Goal: Download file/media

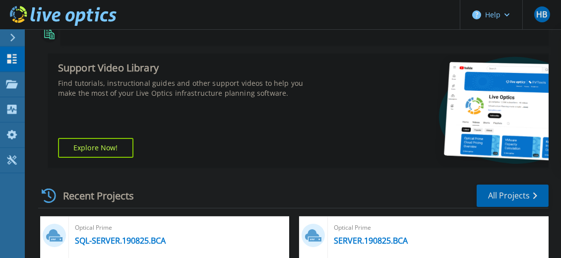
scroll to position [198, 0]
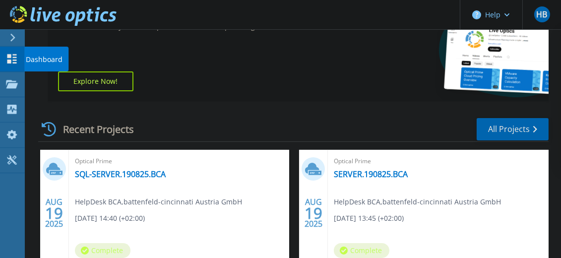
click at [12, 59] on icon at bounding box center [12, 58] width 12 height 9
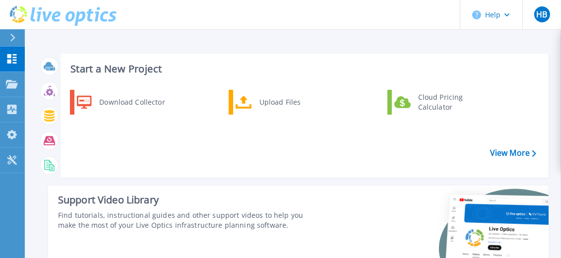
click at [321, 242] on div "Support Video Library Find tutorials, instructional guides and other support vi…" at bounding box center [298, 242] width 500 height 114
click at [17, 58] on icon at bounding box center [12, 58] width 12 height 9
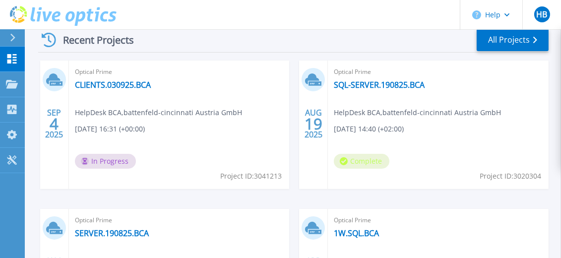
scroll to position [242, 0]
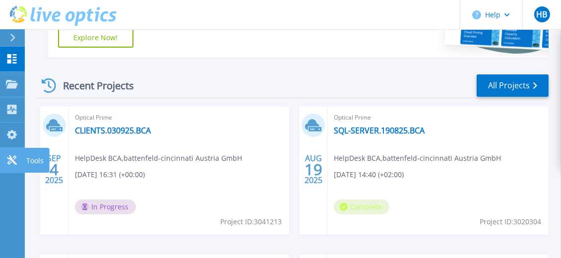
click at [12, 157] on icon at bounding box center [12, 159] width 12 height 9
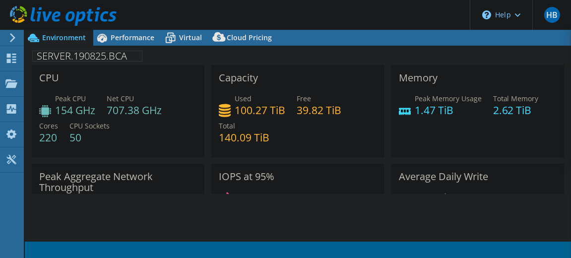
select select "EUFrankfurt"
select select "EUR"
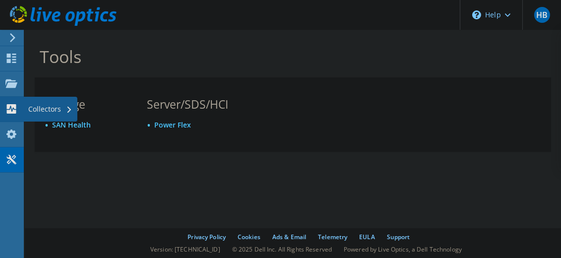
click at [24, 113] on div "Collectors" at bounding box center [50, 109] width 54 height 25
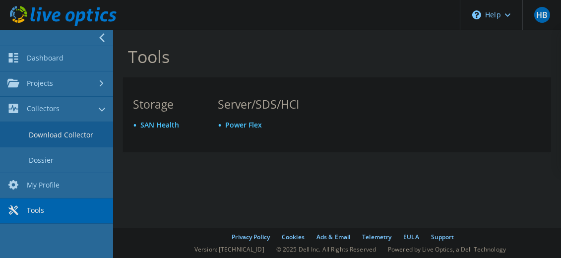
click at [54, 134] on link "Download Collector" at bounding box center [56, 134] width 113 height 25
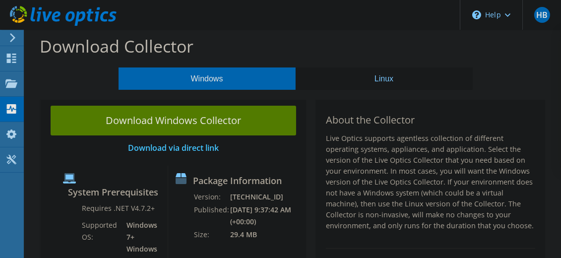
click at [244, 120] on link "Download Windows Collector" at bounding box center [173, 121] width 245 height 30
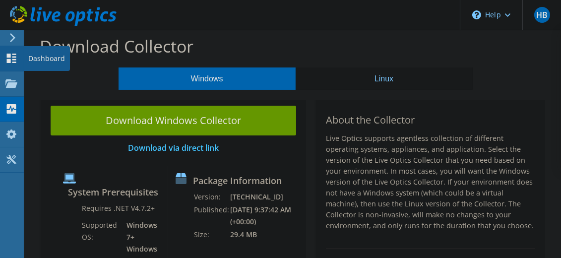
click at [11, 58] on icon at bounding box center [11, 58] width 12 height 9
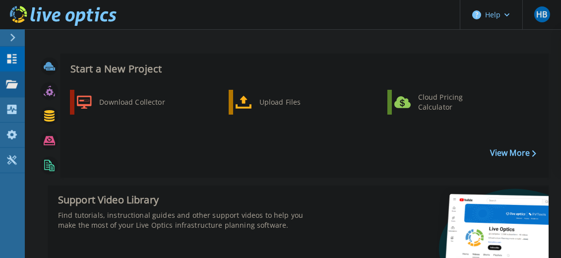
click at [19, 82] on link "Projects Projects" at bounding box center [12, 84] width 25 height 25
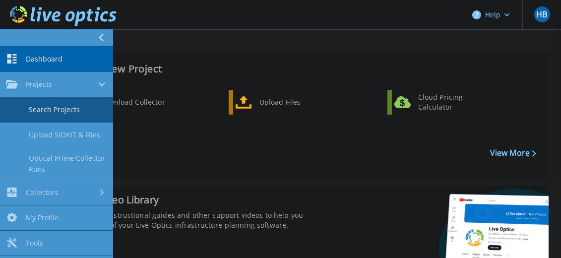
click at [70, 106] on link "Search Projects" at bounding box center [56, 109] width 113 height 25
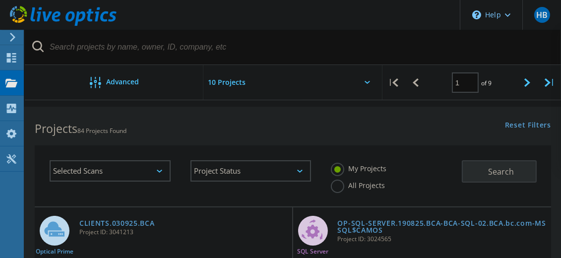
click at [103, 171] on div "Selected Scans" at bounding box center [110, 170] width 121 height 21
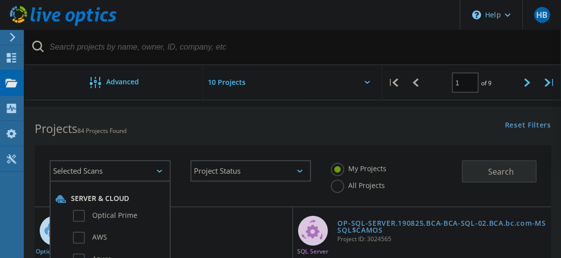
click at [103, 171] on div "Selected Scans" at bounding box center [110, 170] width 121 height 21
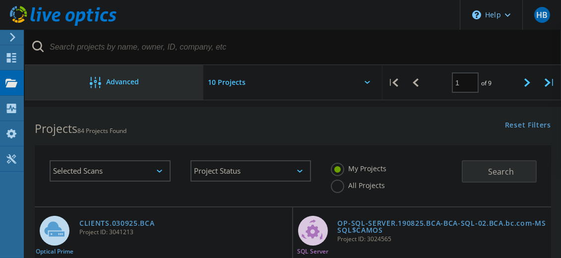
click at [42, 83] on div "Advanced" at bounding box center [114, 83] width 179 height 12
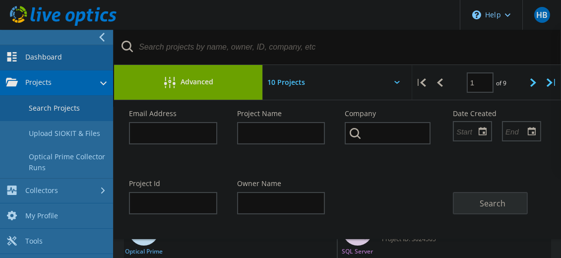
click at [22, 55] on link "Dashboard" at bounding box center [56, 57] width 113 height 25
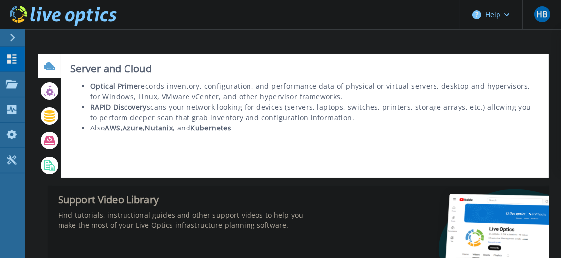
click at [325, 166] on div "Server and Cloud Optical Prime records inventory, configuration, and performanc…" at bounding box center [305, 116] width 488 height 124
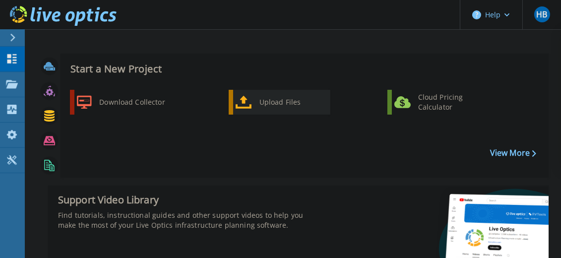
click at [280, 99] on div "Upload Files" at bounding box center [290, 102] width 73 height 20
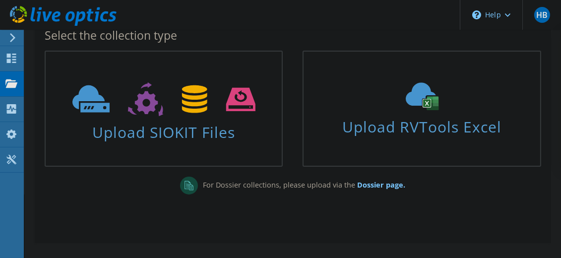
scroll to position [66, 0]
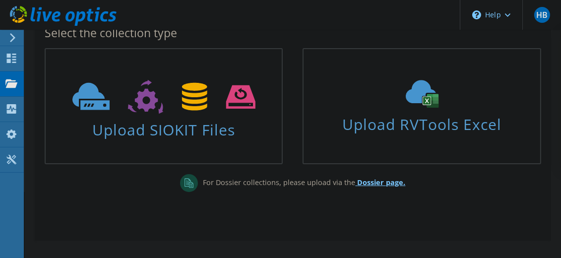
click at [372, 184] on b "Dossier page." at bounding box center [381, 182] width 48 height 9
